Goal: Task Accomplishment & Management: Manage account settings

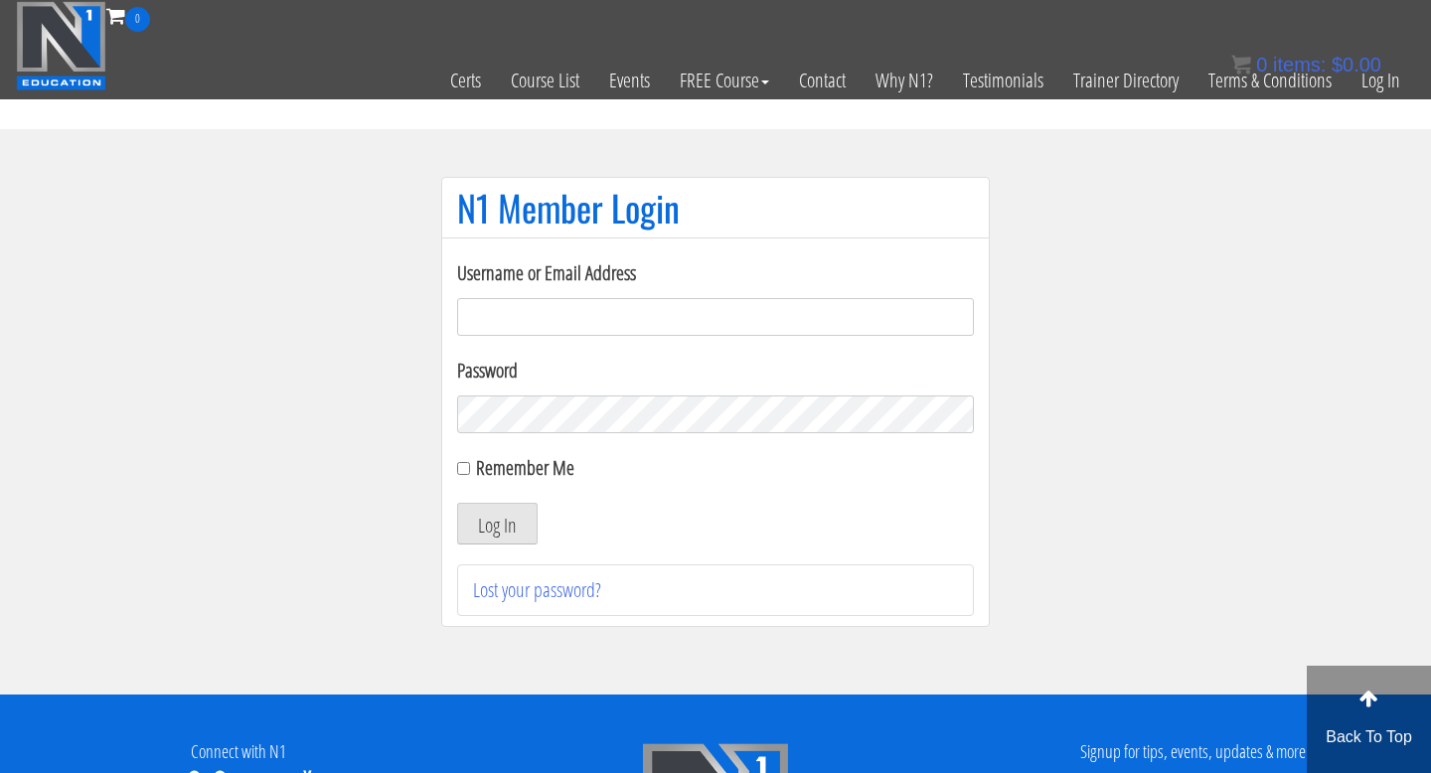
type input "[EMAIL_ADDRESS][DOMAIN_NAME]"
click at [466, 468] on input "Remember Me" at bounding box center [463, 468] width 13 height 13
checkbox input "true"
click at [487, 516] on button "Log In" at bounding box center [497, 524] width 81 height 42
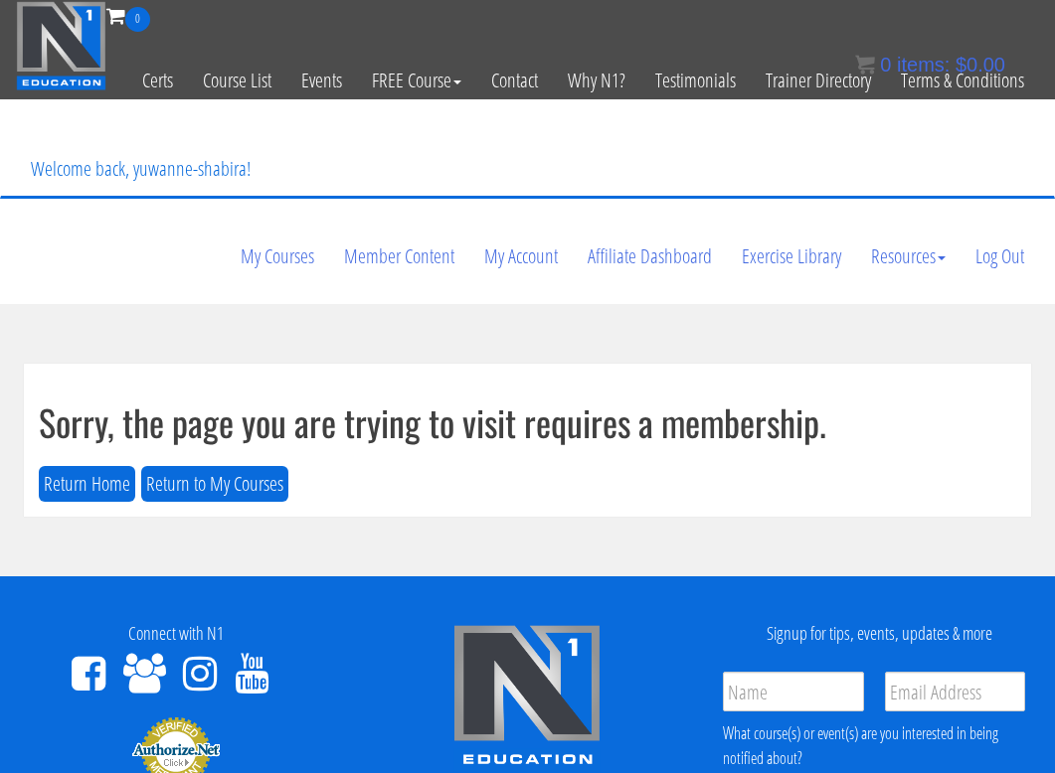
click at [357, 137] on div "My Courses Member Content My Account Affiliate Dashboard Exercise Library Resou…" at bounding box center [527, 147] width 1023 height 95
